Goal: Navigation & Orientation: Understand site structure

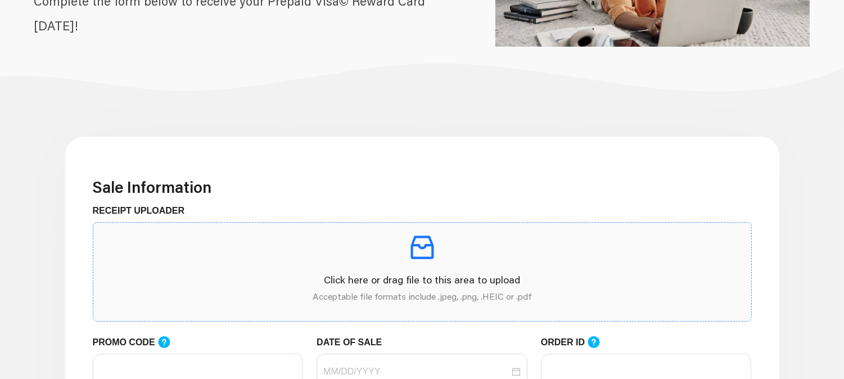
scroll to position [312, 0]
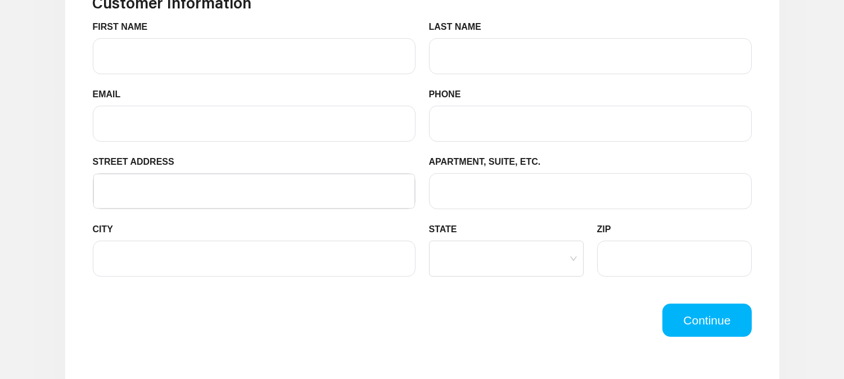
scroll to position [937, 0]
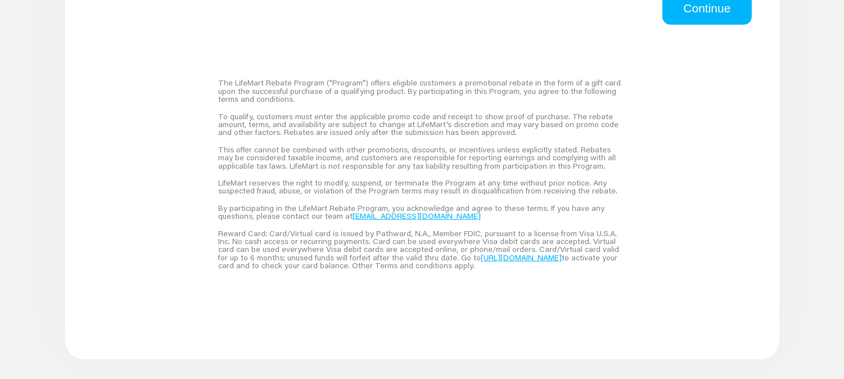
drag, startPoint x: 218, startPoint y: 81, endPoint x: 620, endPoint y: 269, distance: 444.0
click at [620, 269] on div "The LifeMart Rebate Program ("Program") offers eligible customers a promotional…" at bounding box center [422, 174] width 435 height 227
copy div "Lor IpsuMdol Sitame Consect ("Adipisc") elitse doeiusmo temporinc u laboreetdol…"
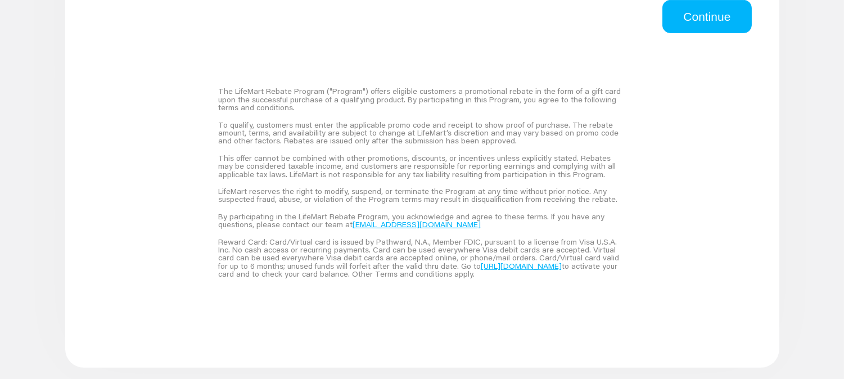
scroll to position [929, 0]
drag, startPoint x: 218, startPoint y: 92, endPoint x: 442, endPoint y: 288, distance: 297.4
click at [442, 288] on div "The LifeMart Rebate Program ("Program") offers eligible customers a promotional…" at bounding box center [422, 182] width 435 height 227
copy div "Lor IpsuMdol Sitame Consect ("Adipisc") elitse doeiusmo temporinc u laboreetdol…"
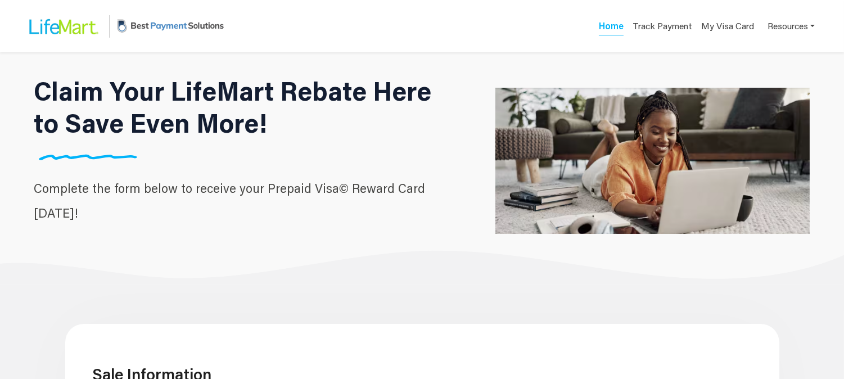
scroll to position [616, 0]
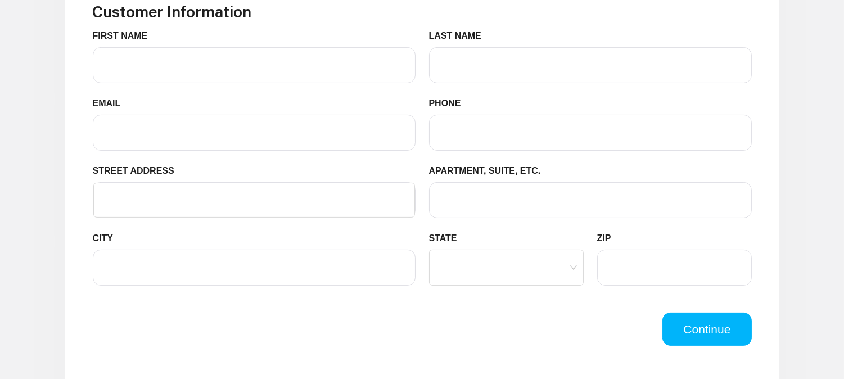
click at [362, 320] on div "Continue" at bounding box center [422, 330] width 673 height 34
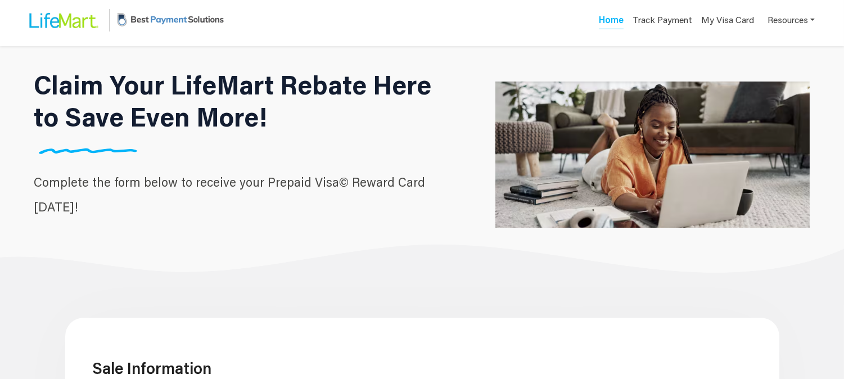
scroll to position [0, 0]
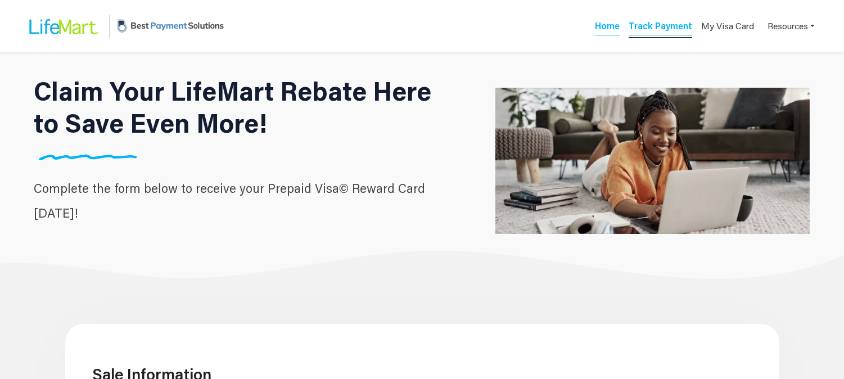
click at [649, 25] on link "Track Payment" at bounding box center [661, 28] width 64 height 16
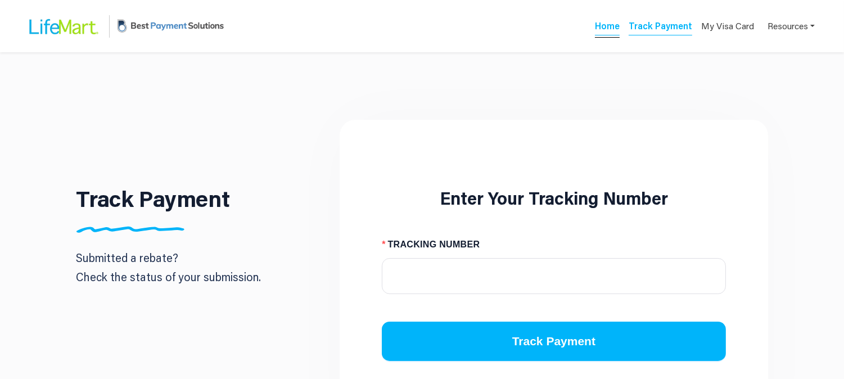
click at [616, 26] on link "Home" at bounding box center [607, 28] width 25 height 16
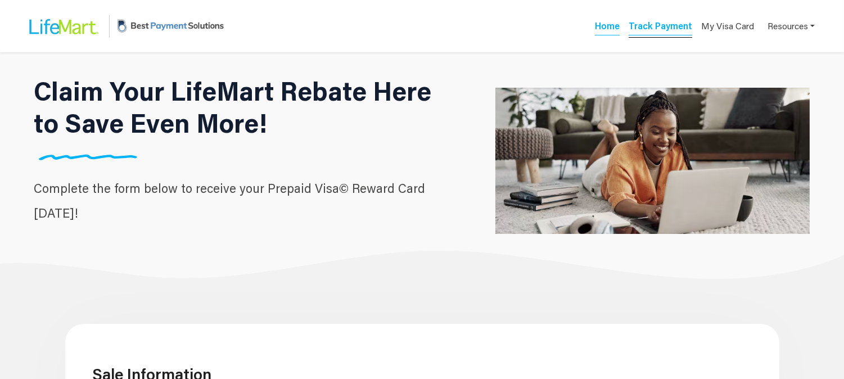
click at [657, 32] on link "Track Payment" at bounding box center [661, 28] width 64 height 16
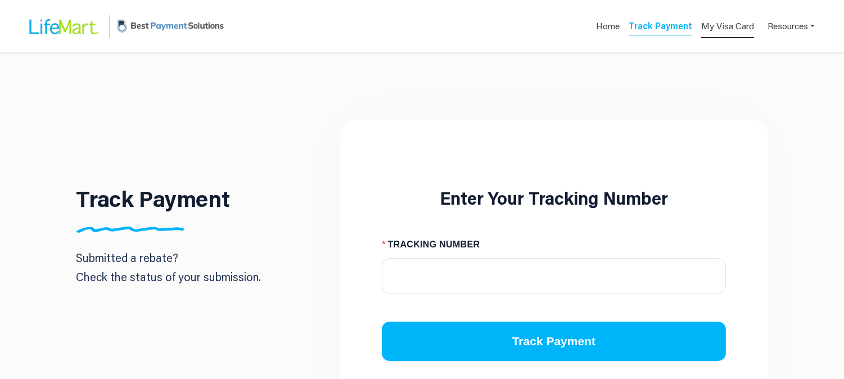
click at [712, 25] on link "My Visa Card" at bounding box center [728, 26] width 53 height 23
click at [800, 25] on link "Resources" at bounding box center [791, 26] width 47 height 22
click at [773, 51] on div "FAQs" at bounding box center [774, 53] width 71 height 14
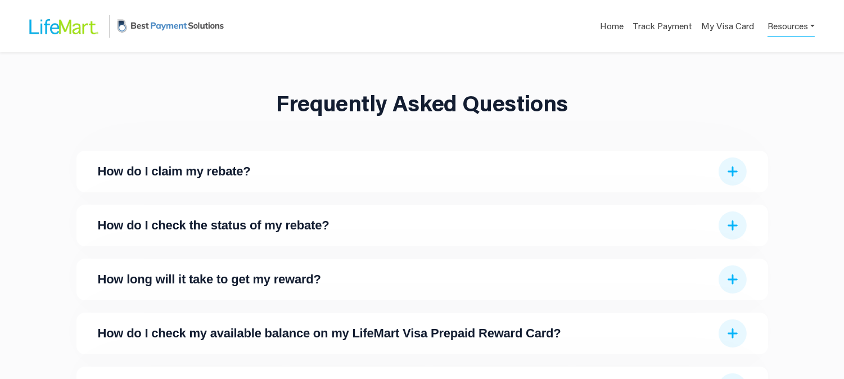
click at [784, 30] on link "Resources" at bounding box center [791, 26] width 47 height 22
click at [778, 70] on div "Contact Us" at bounding box center [774, 71] width 71 height 14
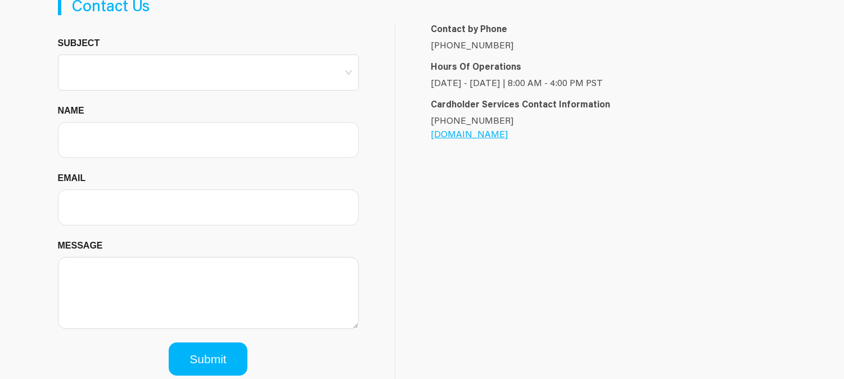
scroll to position [23, 0]
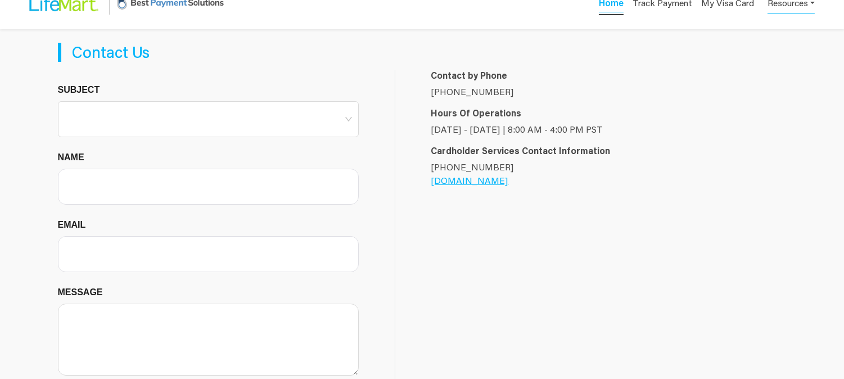
click at [617, 6] on link "Home" at bounding box center [611, 5] width 25 height 16
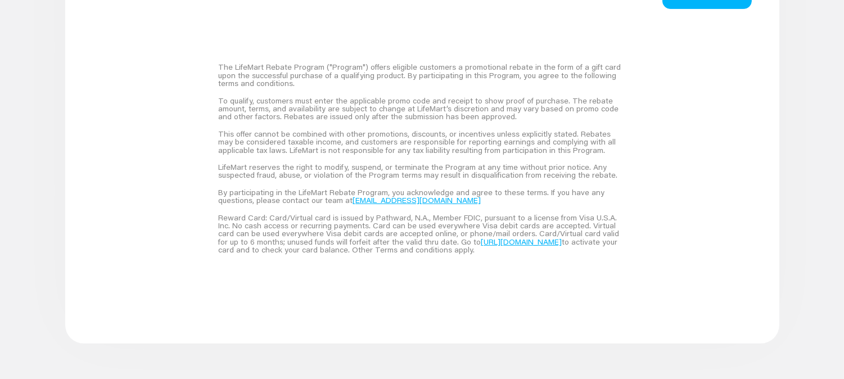
scroll to position [991, 0]
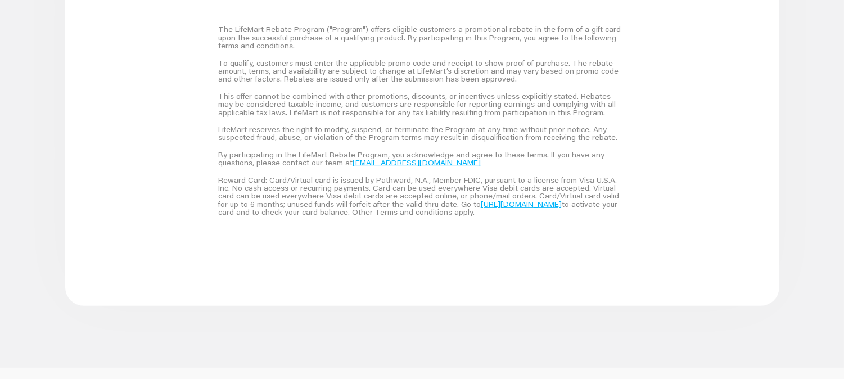
drag, startPoint x: 440, startPoint y: 210, endPoint x: 212, endPoint y: 30, distance: 291.2
click at [212, 30] on div "The LifeMart Rebate Program ("Program") offers eligible customers a promotional…" at bounding box center [422, 120] width 435 height 227
copy div "The LifeMart Rebate Program ("Program") offers eligible customers a promotional…"
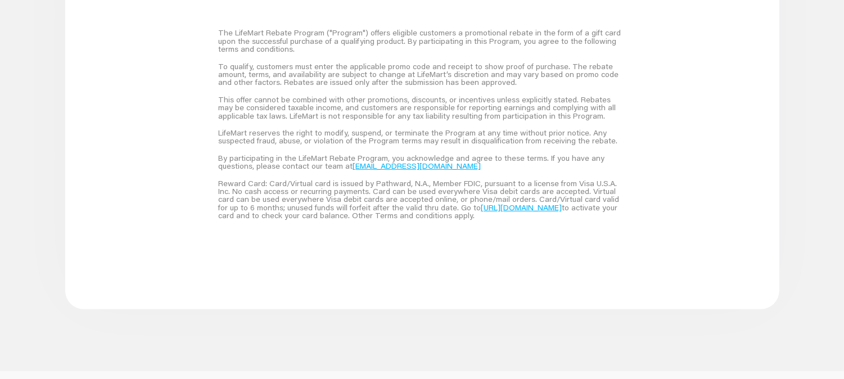
scroll to position [991, 0]
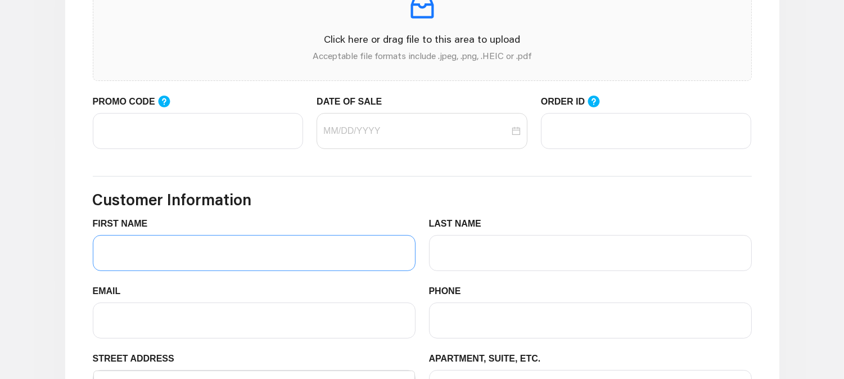
scroll to position [491, 0]
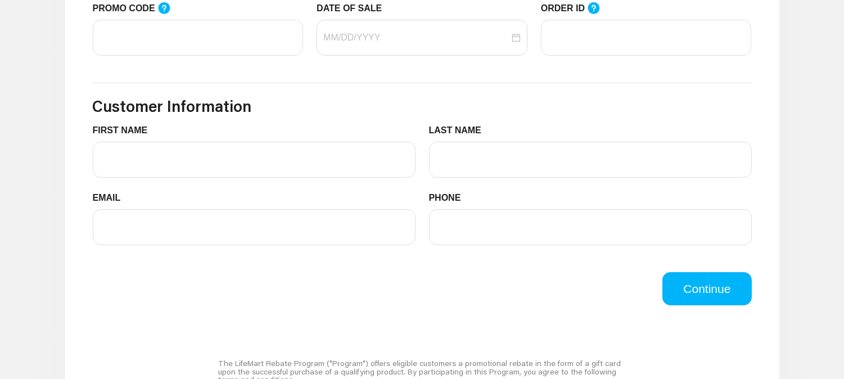
scroll to position [563, 0]
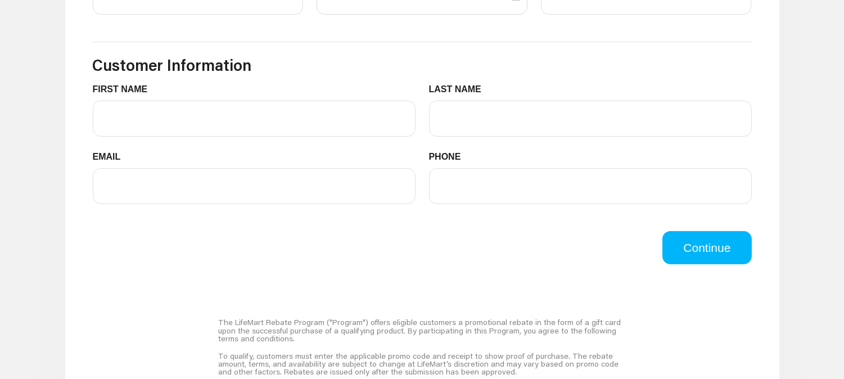
click at [451, 245] on div "Continue" at bounding box center [422, 248] width 673 height 34
